Goal: Task Accomplishment & Management: Complete application form

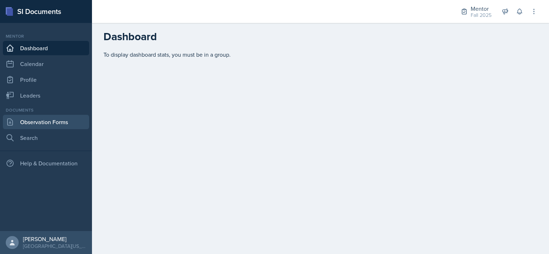
click at [52, 120] on link "Observation Forms" at bounding box center [46, 122] width 86 height 14
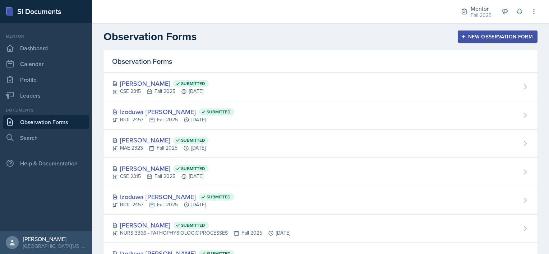
click at [500, 37] on div "New Observation Form" at bounding box center [497, 37] width 70 height 6
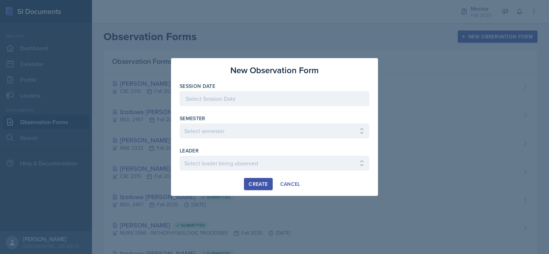
click at [235, 101] on div at bounding box center [274, 98] width 190 height 15
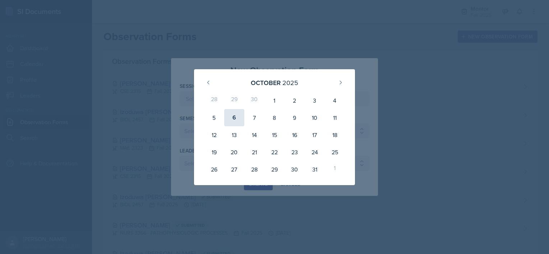
click at [233, 116] on div "6" at bounding box center [234, 117] width 20 height 17
type input "[DATE]"
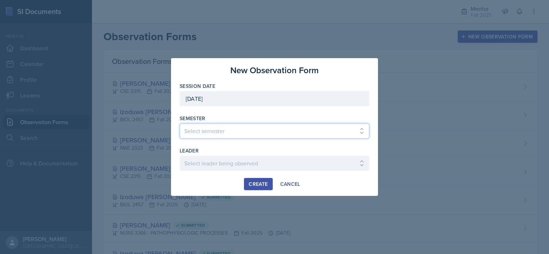
click at [224, 135] on select "Select semester All Fall 2024 Spring 2025 Fall 2025 Spring 2024 Fall 2023" at bounding box center [274, 130] width 190 height 15
select select "a8c40de0-d7eb-4f82-90ee-ac0c6ce45f71"
click at [179, 123] on select "Select semester All Fall 2024 Spring 2025 Fall 2025 Spring 2024 Fall 2023" at bounding box center [274, 130] width 190 height 15
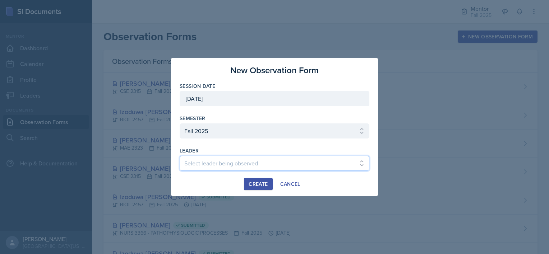
click at [225, 167] on select "Select leader being observed [PERSON_NAME] / BIOL 2458 / Gautam's Group [PERSON…" at bounding box center [274, 163] width 190 height 15
select select "c28d7c16-04cf-484e-afd1-f66cc9114c12"
click at [179, 156] on select "Select leader being observed [PERSON_NAME] / BIOL 2458 / Gautam's Group [PERSON…" at bounding box center [274, 163] width 190 height 15
click at [253, 185] on div "Create" at bounding box center [257, 184] width 19 height 6
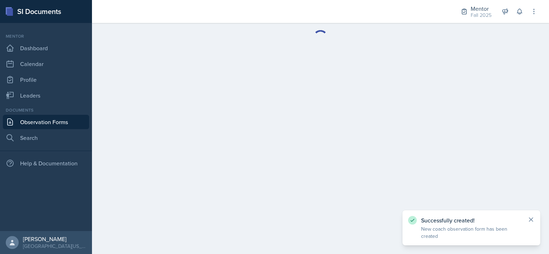
click at [532, 220] on icon at bounding box center [530, 219] width 7 height 7
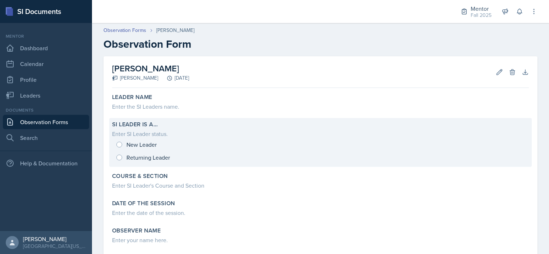
click at [117, 143] on div "New Leader Returning Leader" at bounding box center [320, 151] width 416 height 26
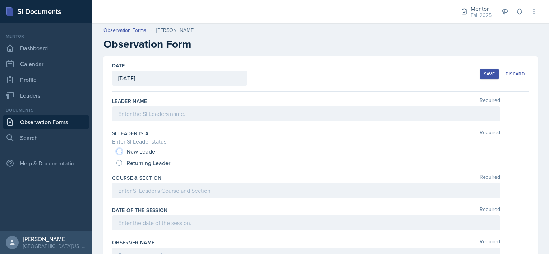
click at [120, 150] on input "New Leader" at bounding box center [119, 152] width 6 height 6
radio input "true"
click at [134, 115] on div at bounding box center [306, 113] width 388 height 15
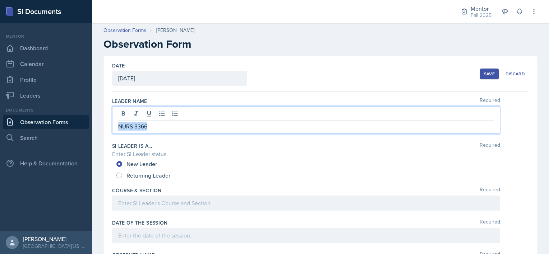
drag, startPoint x: 158, startPoint y: 126, endPoint x: 95, endPoint y: 121, distance: 63.1
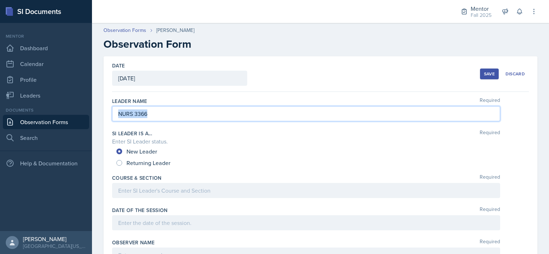
copy p "NURS 3366"
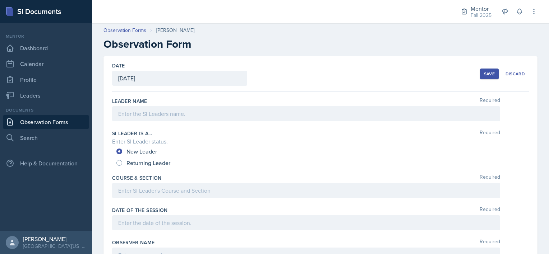
click at [142, 195] on div at bounding box center [306, 190] width 388 height 15
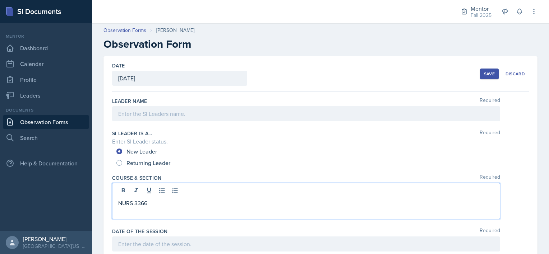
click at [128, 207] on p at bounding box center [305, 211] width 375 height 9
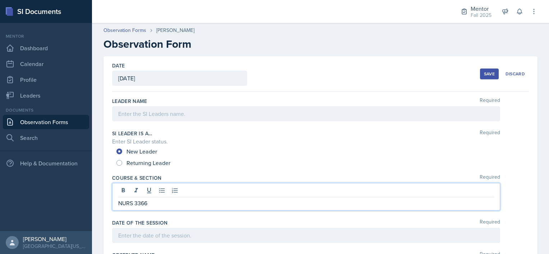
click at [132, 116] on div at bounding box center [306, 113] width 388 height 15
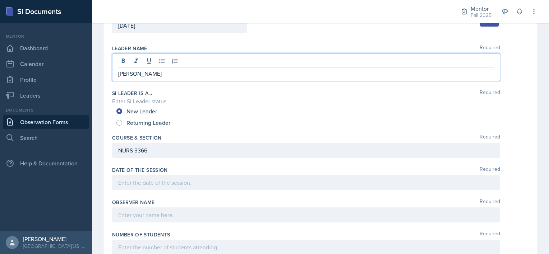
click at [133, 180] on p at bounding box center [305, 182] width 375 height 9
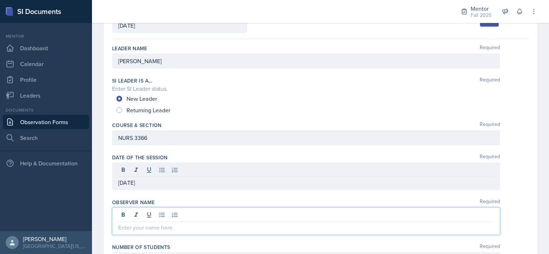
click at [125, 211] on div at bounding box center [306, 221] width 388 height 28
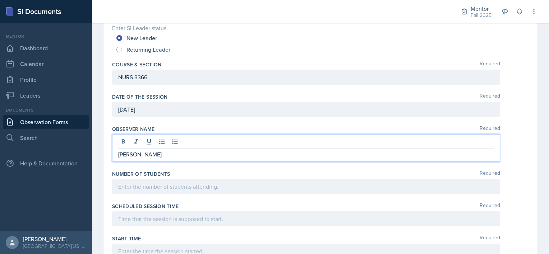
scroll to position [127, 0]
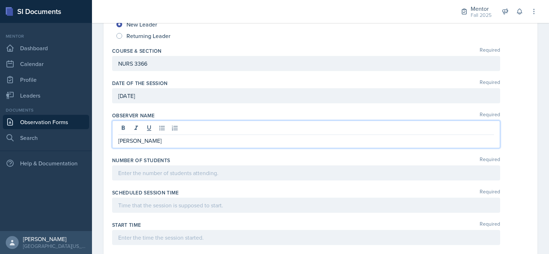
click at [129, 174] on p at bounding box center [305, 173] width 375 height 9
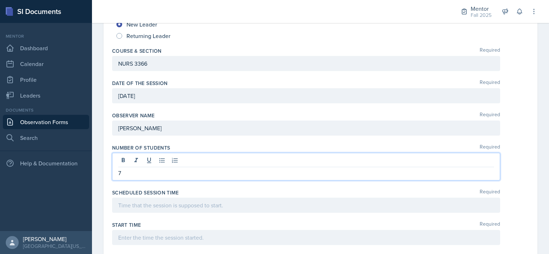
click at [129, 206] on div at bounding box center [306, 205] width 388 height 15
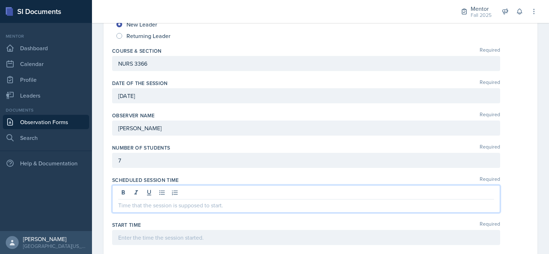
scroll to position [115, 0]
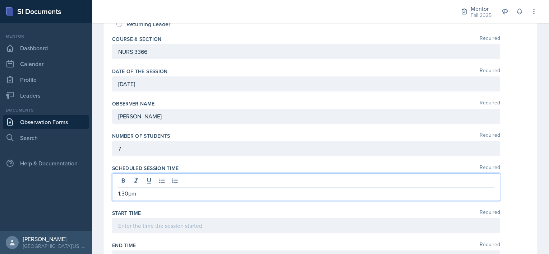
click at [121, 227] on p at bounding box center [305, 225] width 375 height 9
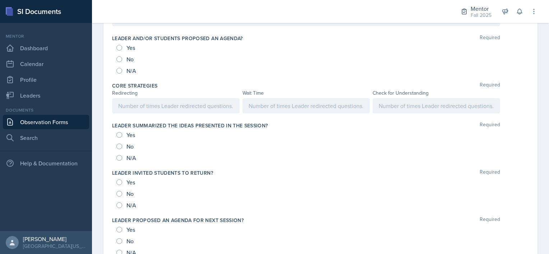
scroll to position [380, 0]
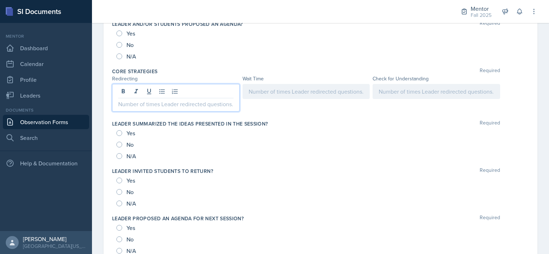
click at [136, 106] on p at bounding box center [175, 104] width 115 height 9
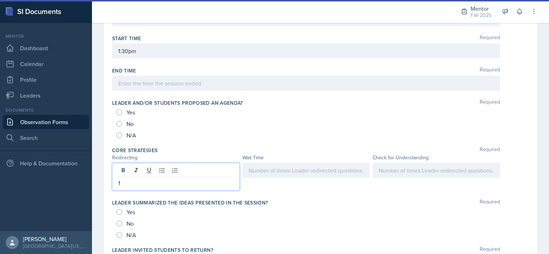
scroll to position [289, 0]
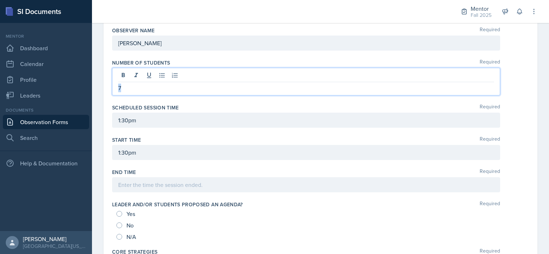
drag, startPoint x: 129, startPoint y: 85, endPoint x: 101, endPoint y: 77, distance: 29.7
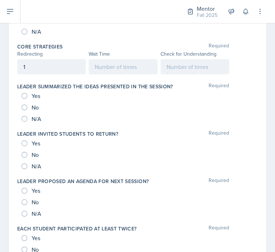
scroll to position [419, 0]
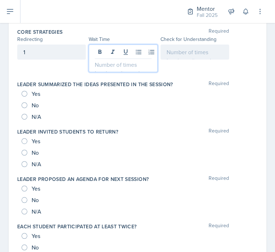
click at [135, 65] on p at bounding box center [123, 64] width 56 height 9
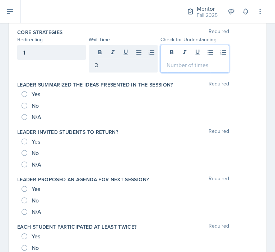
click at [184, 51] on div at bounding box center [194, 59] width 69 height 28
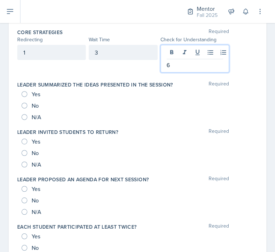
click at [36, 52] on div "1" at bounding box center [51, 52] width 69 height 15
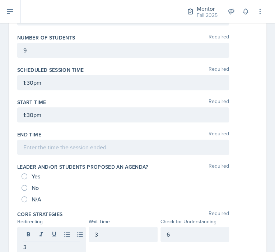
click at [28, 43] on div "9" at bounding box center [123, 50] width 212 height 15
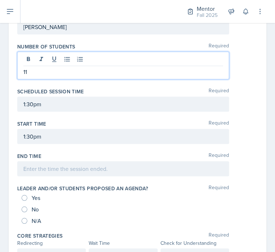
scroll to position [223, 0]
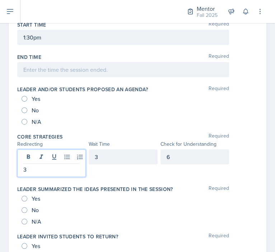
click at [38, 168] on p "3" at bounding box center [51, 169] width 56 height 9
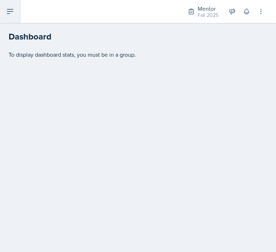
click at [15, 8] on button at bounding box center [10, 11] width 20 height 23
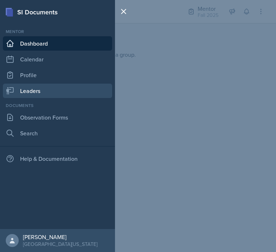
click at [30, 97] on link "Leaders" at bounding box center [57, 91] width 109 height 14
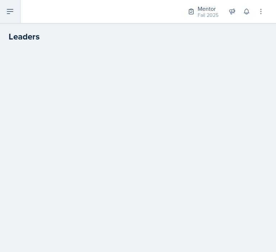
click at [7, 9] on icon at bounding box center [10, 11] width 9 height 9
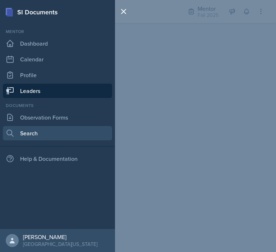
click at [39, 131] on link "Search" at bounding box center [57, 133] width 109 height 14
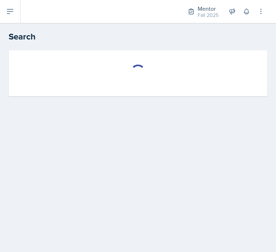
select select "all"
select select "1"
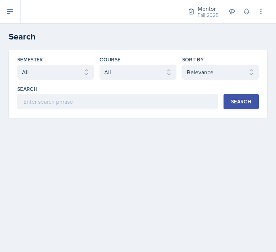
click at [75, 79] on div "Semester Select semester All Fall 2025 Spring 2025 Fall 2024 Spring 2024 Fall 2…" at bounding box center [137, 82] width 241 height 53
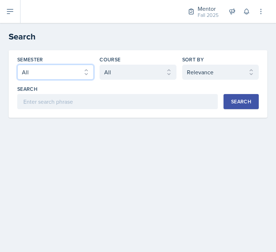
click at [73, 73] on select "Select semester All Fall 2025 Spring 2025 Fall 2024 Spring 2024 Fall 2023" at bounding box center [55, 72] width 76 height 15
select select "a8c40de0-d7eb-4f82-90ee-ac0c6ce45f71"
click at [17, 65] on select "Select semester All Fall 2025 Spring 2025 Fall 2024 Spring 2024 Fall 2023" at bounding box center [55, 72] width 76 height 15
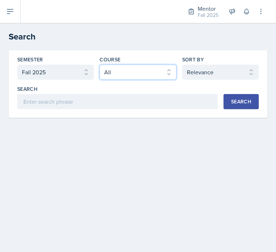
click at [122, 73] on select "Select course All ASTR 1345 BIOL 1345 BIOL 1441 BIOL 1442 BIOL 2300 BIOL 2444 B…" at bounding box center [137, 72] width 76 height 15
select select "f5e0376e-e2ce-431c-8981-7364c091322b"
click at [99, 65] on select "Select course All ASTR 1345 BIOL 1345 BIOL 1441 BIOL 1442 BIOL 2300 BIOL 2444 B…" at bounding box center [137, 72] width 76 height 15
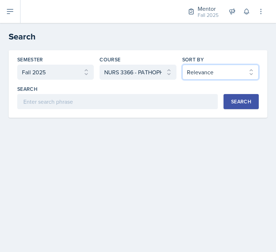
click at [204, 74] on select "Select sort by Relevance Document Date (Asc) Document Date (Desc)" at bounding box center [220, 72] width 76 height 15
select select "3"
click at [182, 65] on select "Select sort by Relevance Document Date (Asc) Document Date (Desc)" at bounding box center [220, 72] width 76 height 15
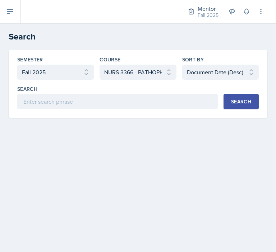
click at [233, 105] on button "Search" at bounding box center [240, 101] width 35 height 15
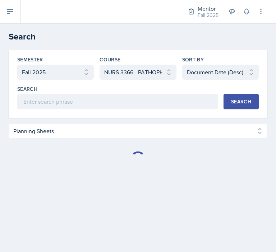
select select "Planning Sheets (24)"
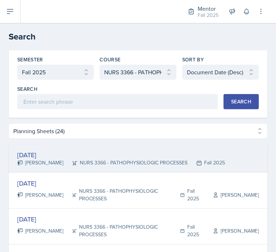
click at [115, 160] on div "NURS 3366 - PATHOPHYSIOLOGIC PROCESSES" at bounding box center [125, 163] width 124 height 8
